Goal: Task Accomplishment & Management: Manage account settings

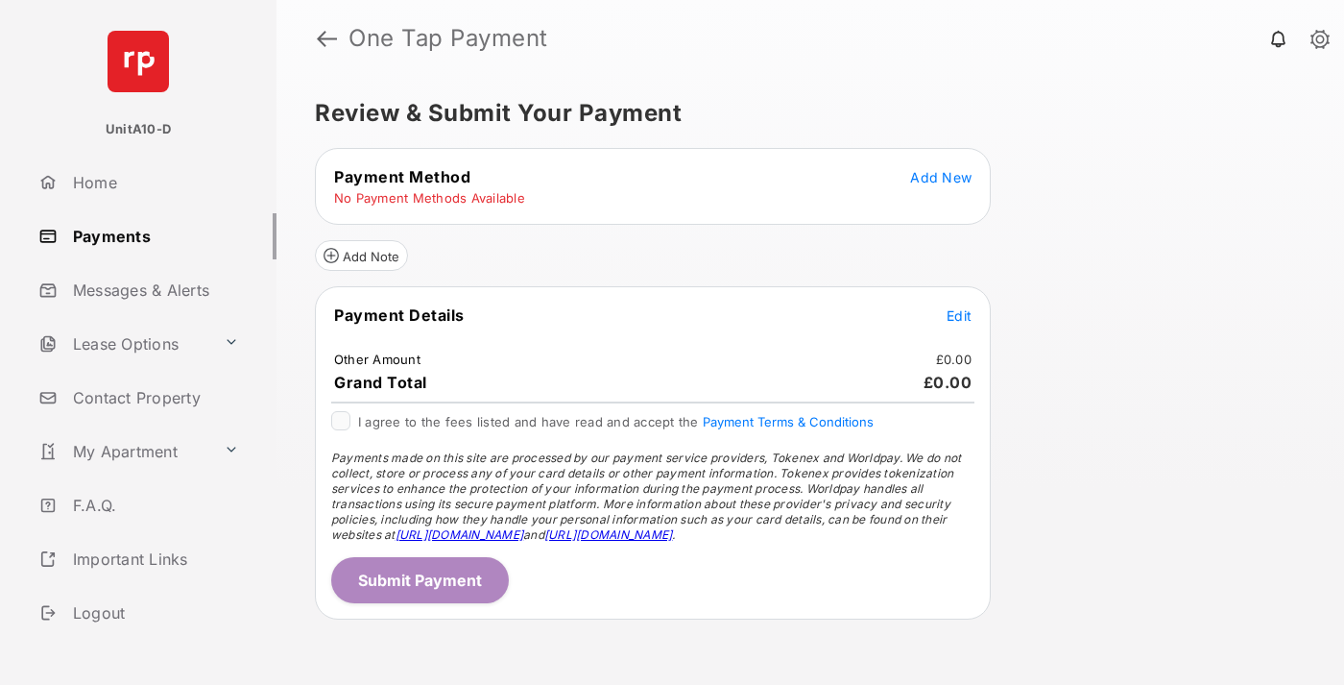
click at [941, 177] on span "Add New" at bounding box center [940, 177] width 61 height 16
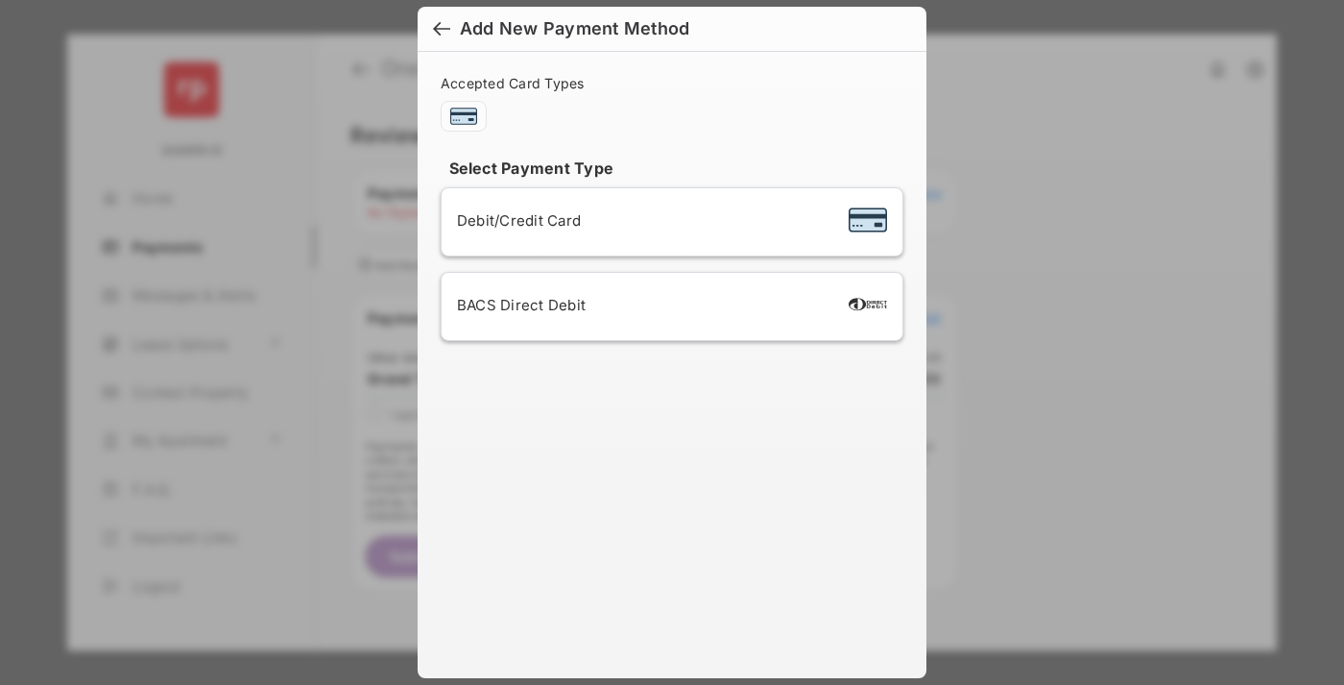
click at [668, 306] on div "BACS Direct Debit" at bounding box center [672, 306] width 430 height 36
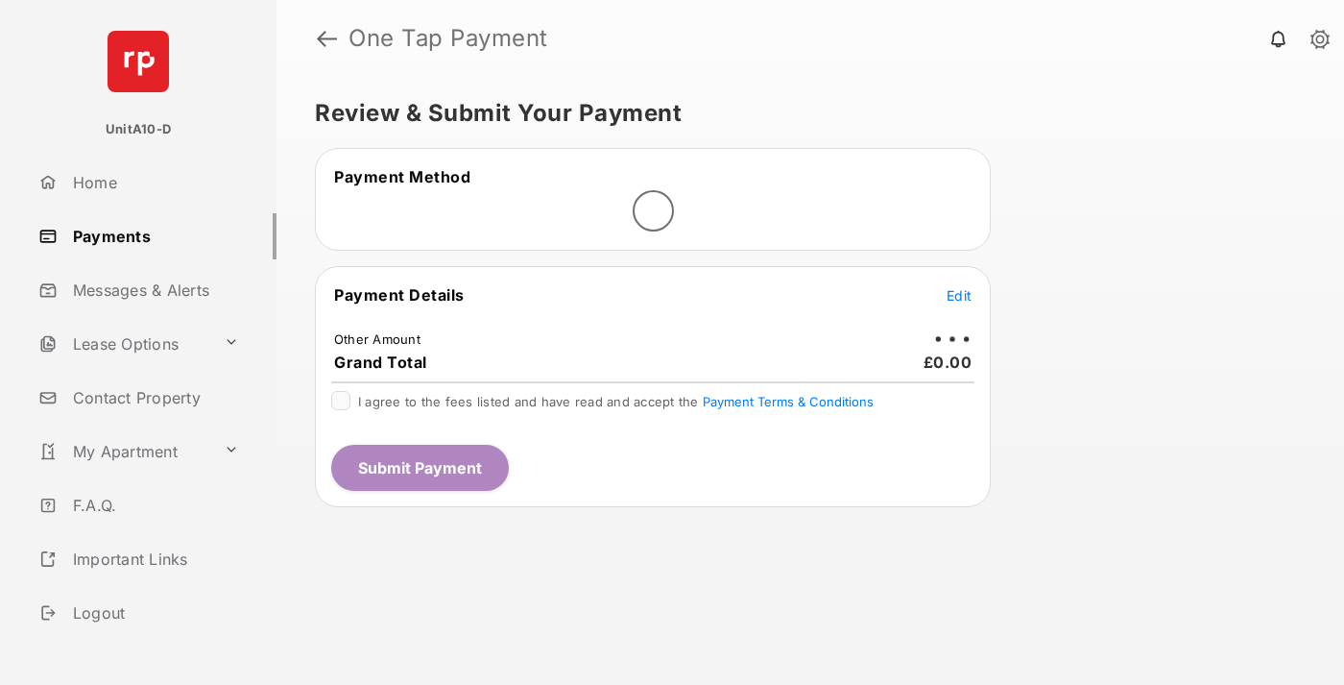
click at [959, 295] on span "Edit" at bounding box center [959, 295] width 25 height 16
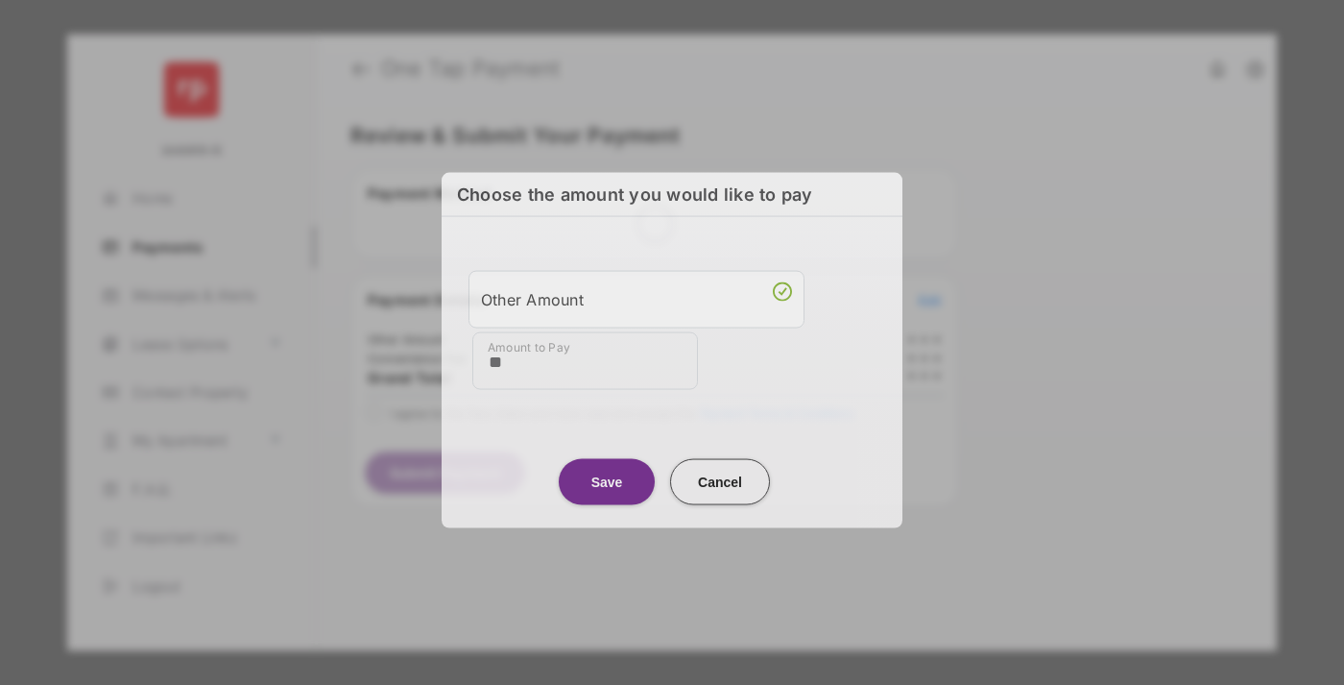
type input "**"
click at [607, 477] on button "Save" at bounding box center [607, 481] width 96 height 46
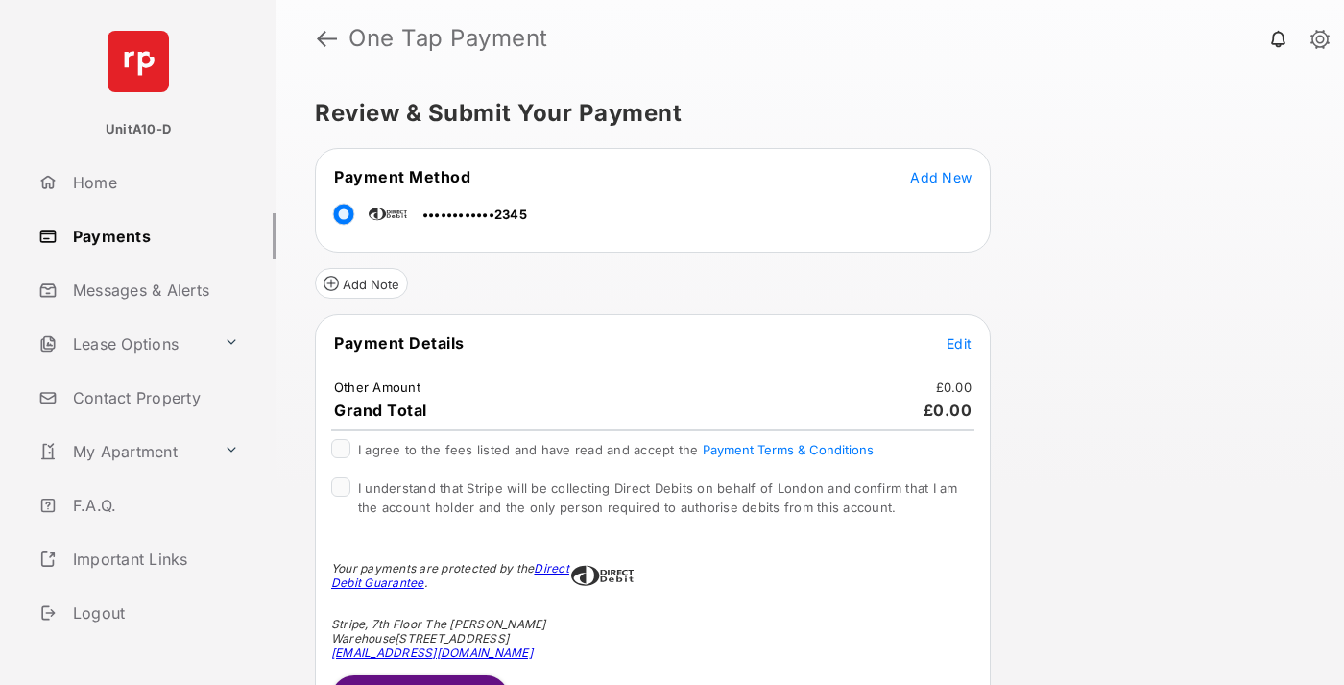
click at [959, 343] on span "Edit" at bounding box center [959, 343] width 25 height 16
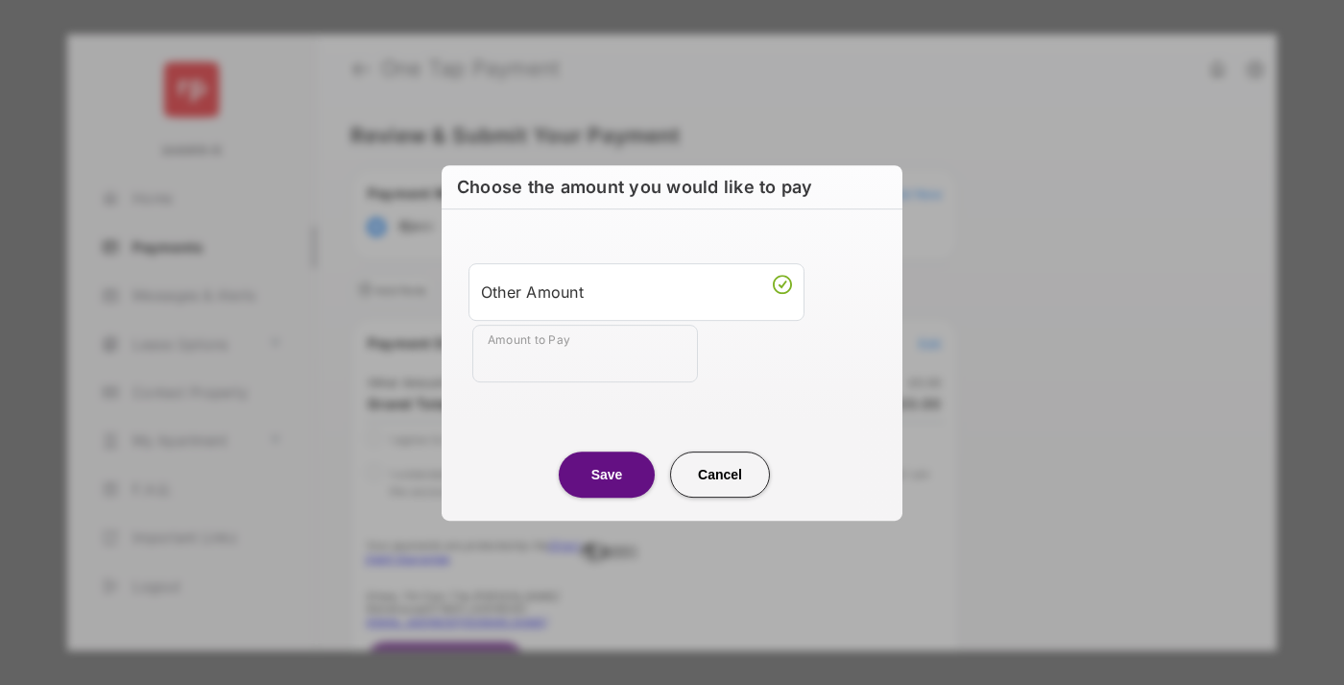
click at [607, 473] on button "Save" at bounding box center [607, 474] width 96 height 46
